Goal: Find specific page/section: Find specific page/section

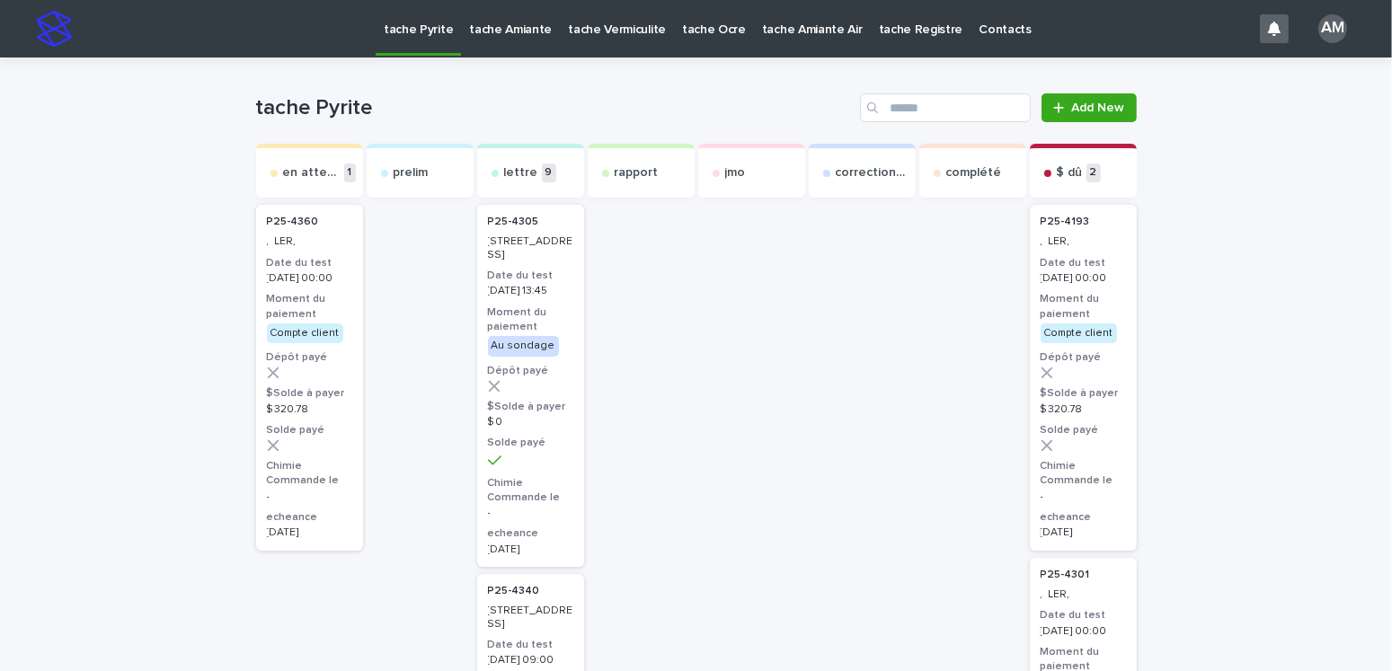
click at [296, 317] on h3 "Moment du paiement" at bounding box center [309, 306] width 85 height 29
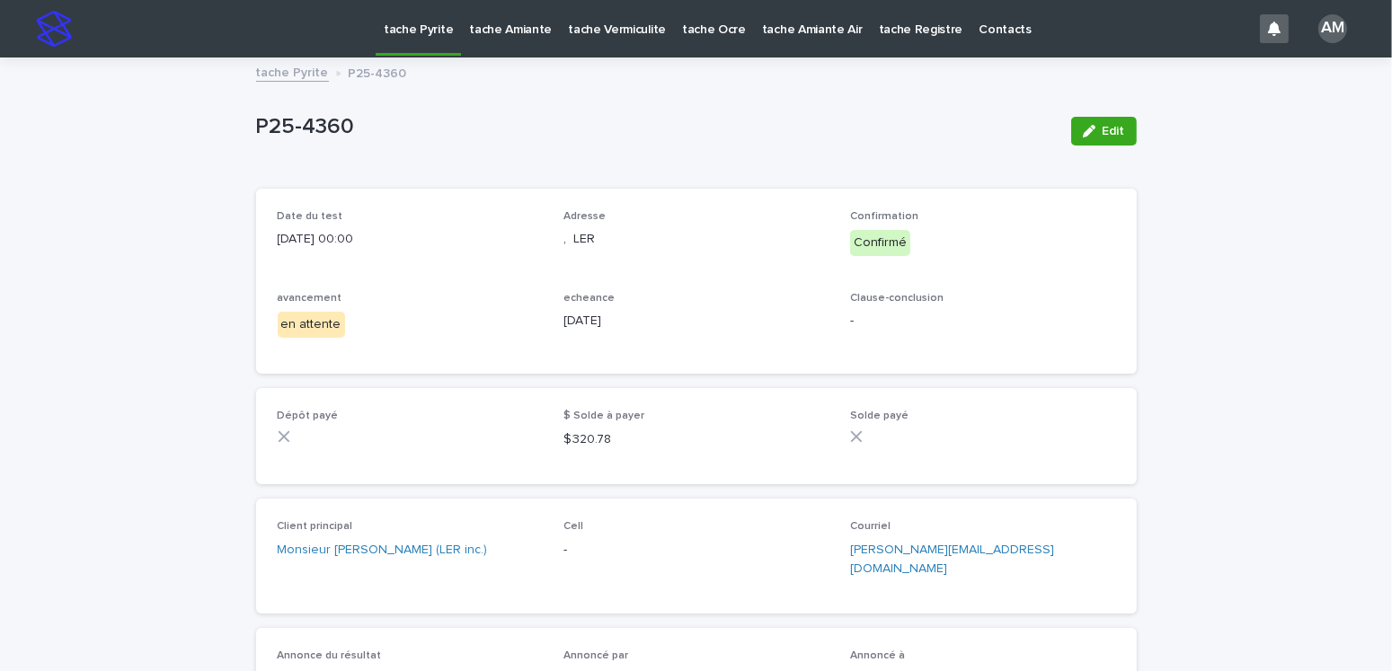
click at [277, 71] on link "tache Pyrite" at bounding box center [292, 71] width 73 height 21
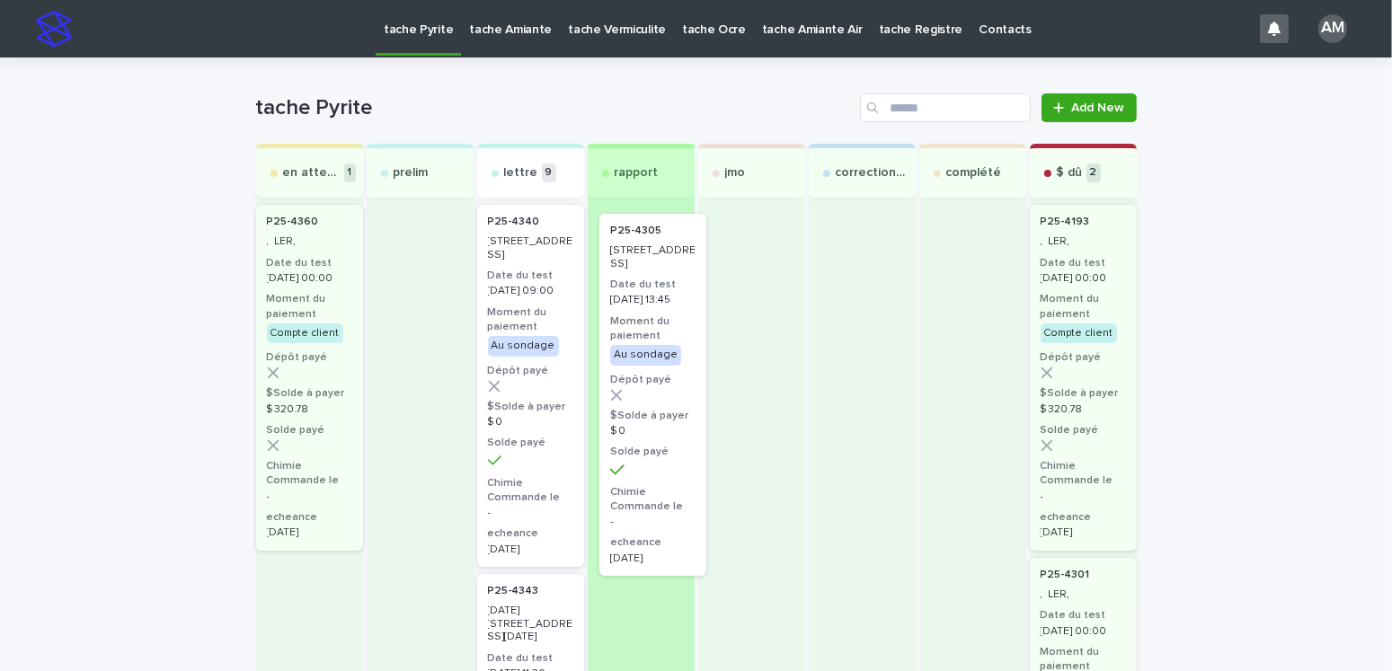
drag, startPoint x: 609, startPoint y: 275, endPoint x: 639, endPoint y: 276, distance: 29.7
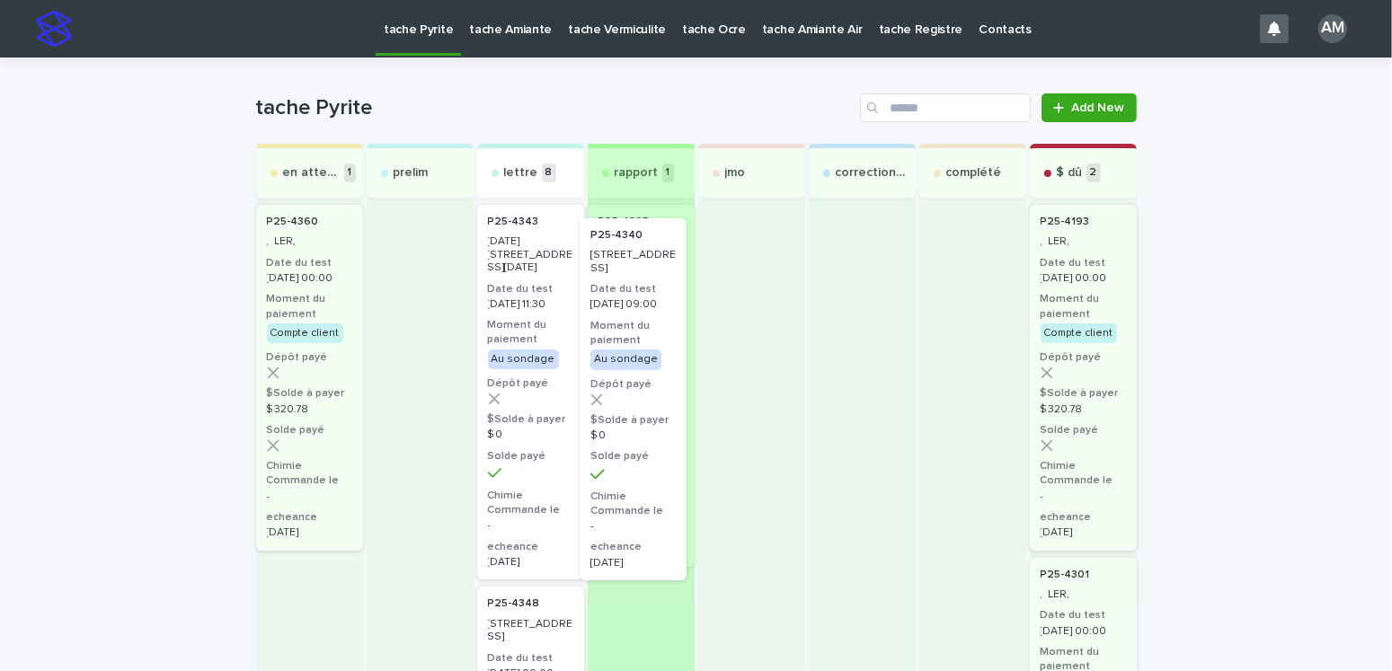
drag, startPoint x: 534, startPoint y: 275, endPoint x: 639, endPoint y: 287, distance: 105.8
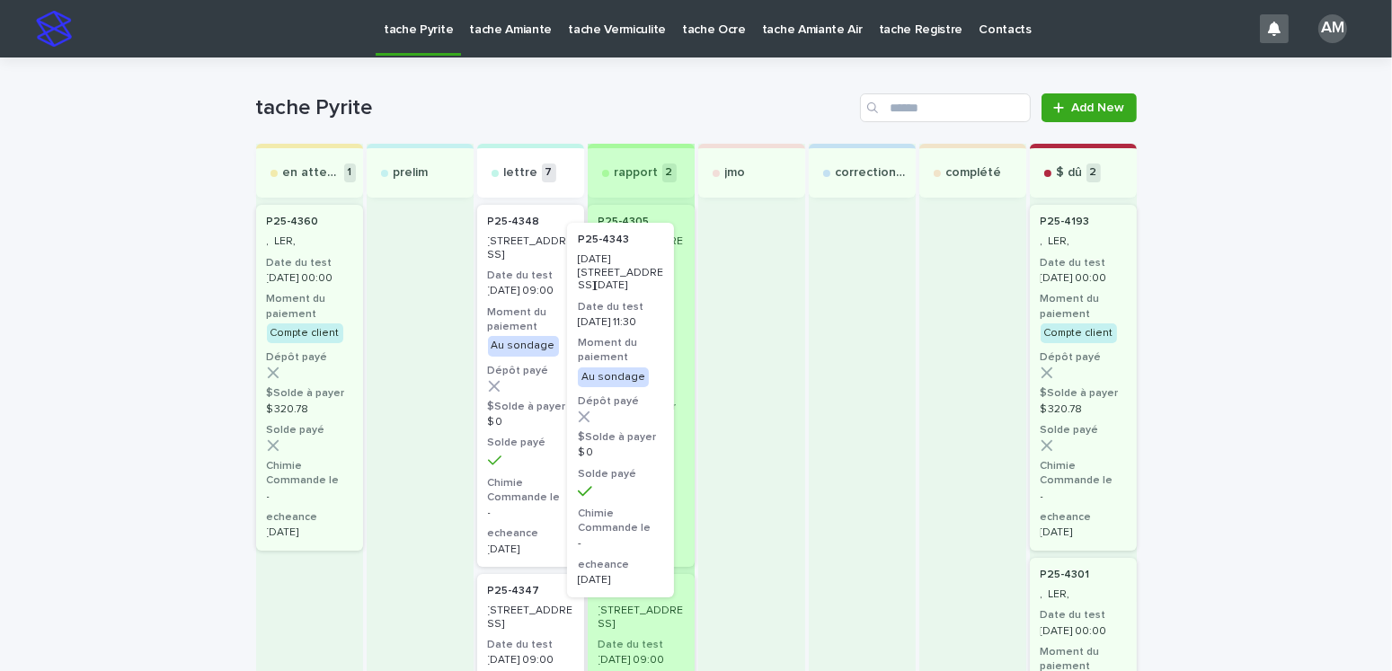
drag, startPoint x: 511, startPoint y: 280, endPoint x: 615, endPoint y: 298, distance: 105.1
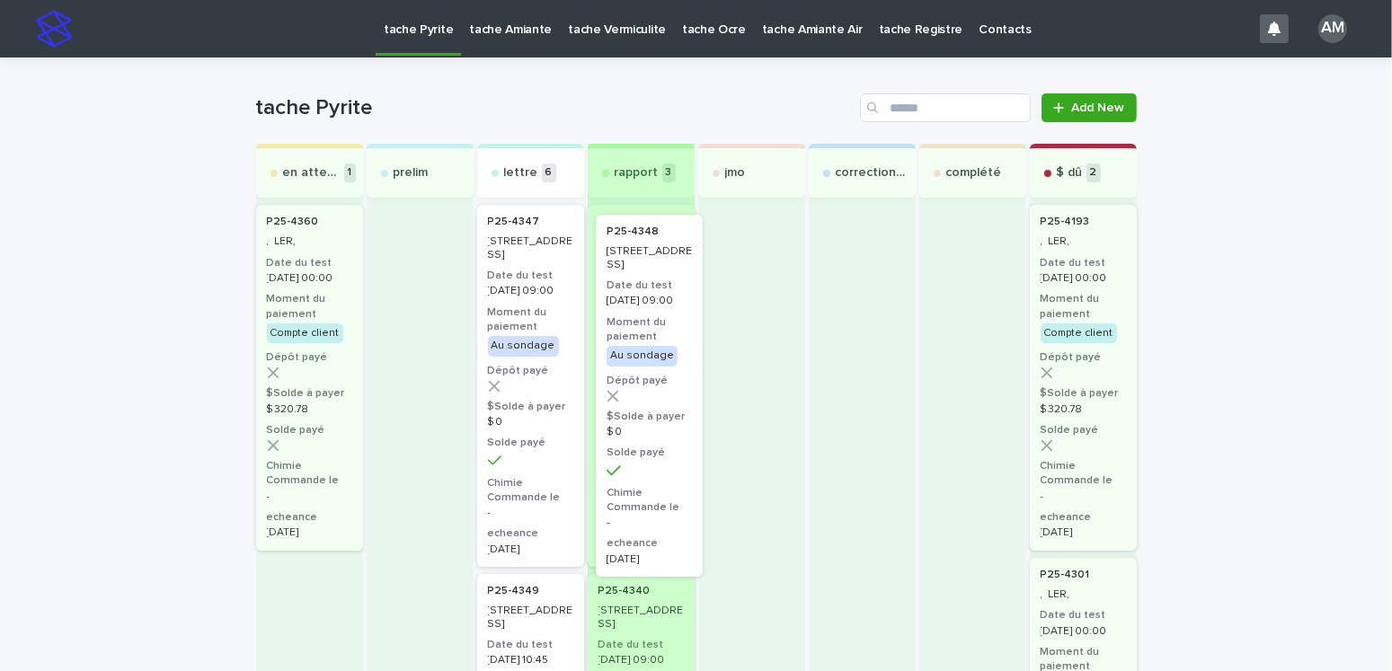
drag, startPoint x: 504, startPoint y: 293, endPoint x: 638, endPoint y: 305, distance: 134.4
